Goal: Navigation & Orientation: Find specific page/section

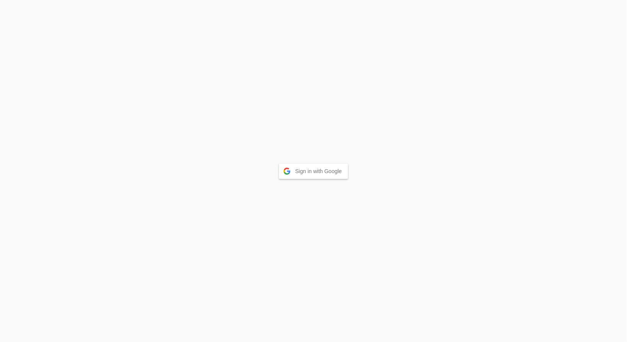
click at [311, 172] on button "Sign in with Google" at bounding box center [313, 171] width 69 height 15
